Goal: Information Seeking & Learning: Check status

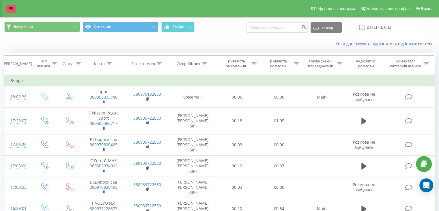
click at [9, 7] on link at bounding box center [11, 9] width 10 height 8
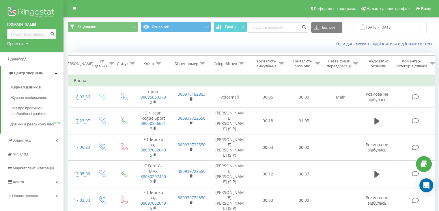
click at [104, 84] on td "Вчора" at bounding box center [252, 81] width 369 height 12
click at [37, 85] on span "Журнал дзвінків" at bounding box center [25, 87] width 31 height 6
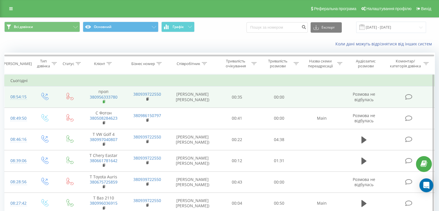
click at [104, 101] on rect at bounding box center [104, 101] width 2 height 3
